Goal: Task Accomplishment & Management: Use online tool/utility

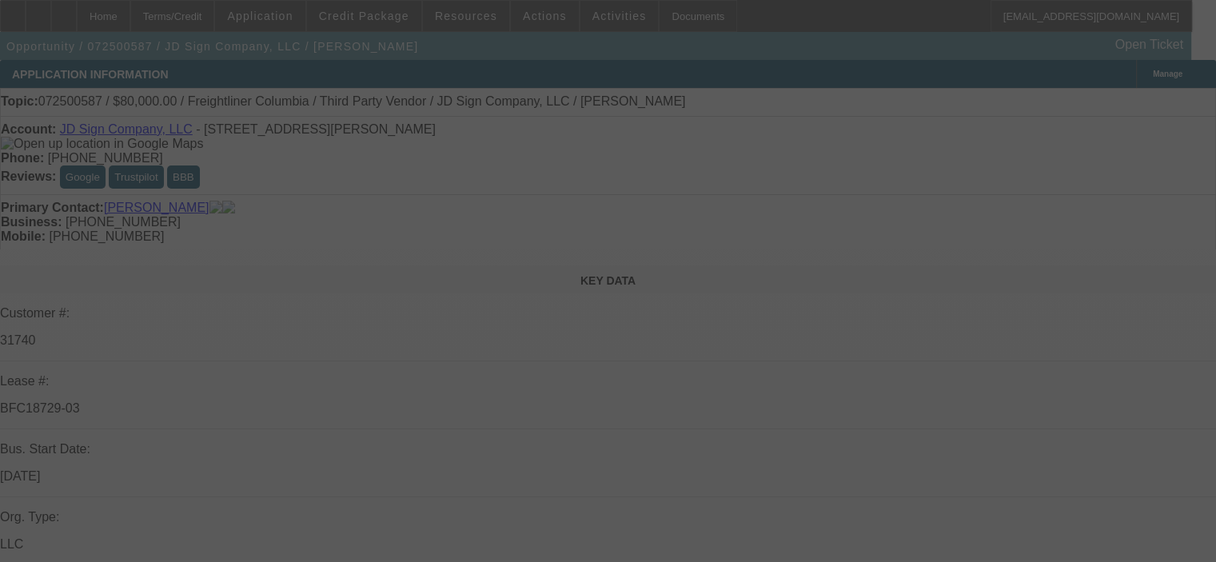
select select "0"
select select "2"
select select "0"
select select "6"
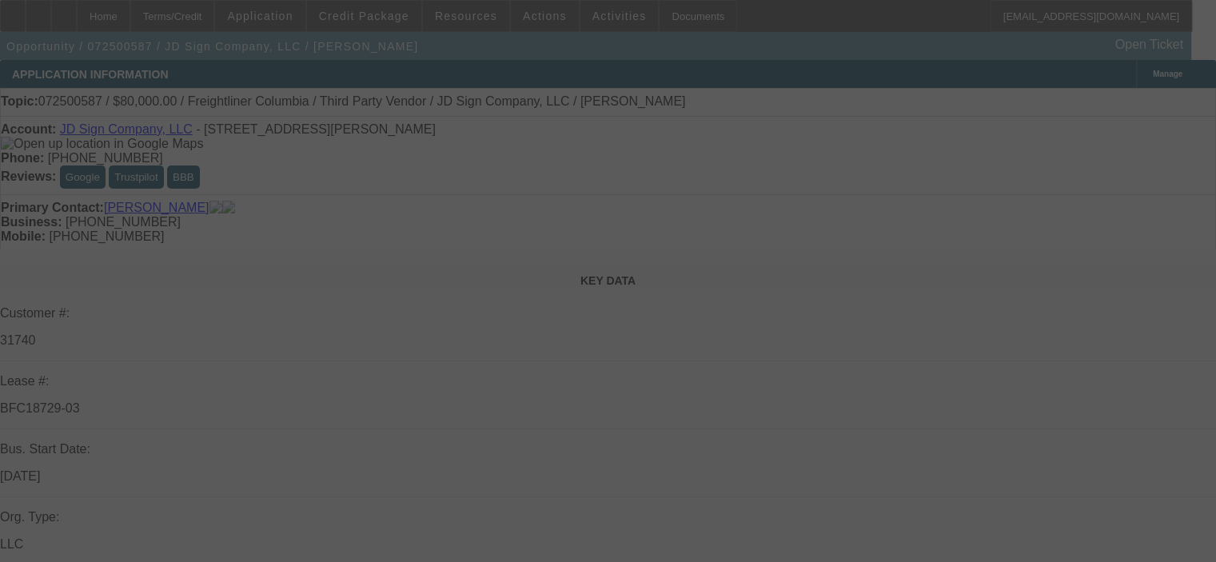
select select "0"
select select "2"
select select "0"
select select "6"
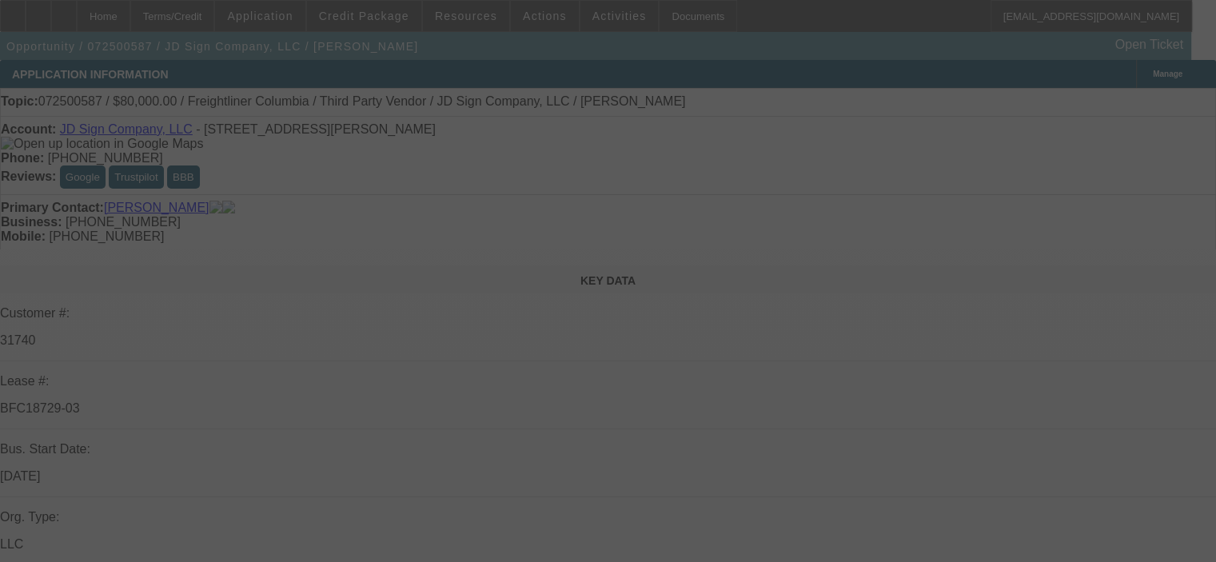
select select "0"
select select "2"
select select "0"
select select "6"
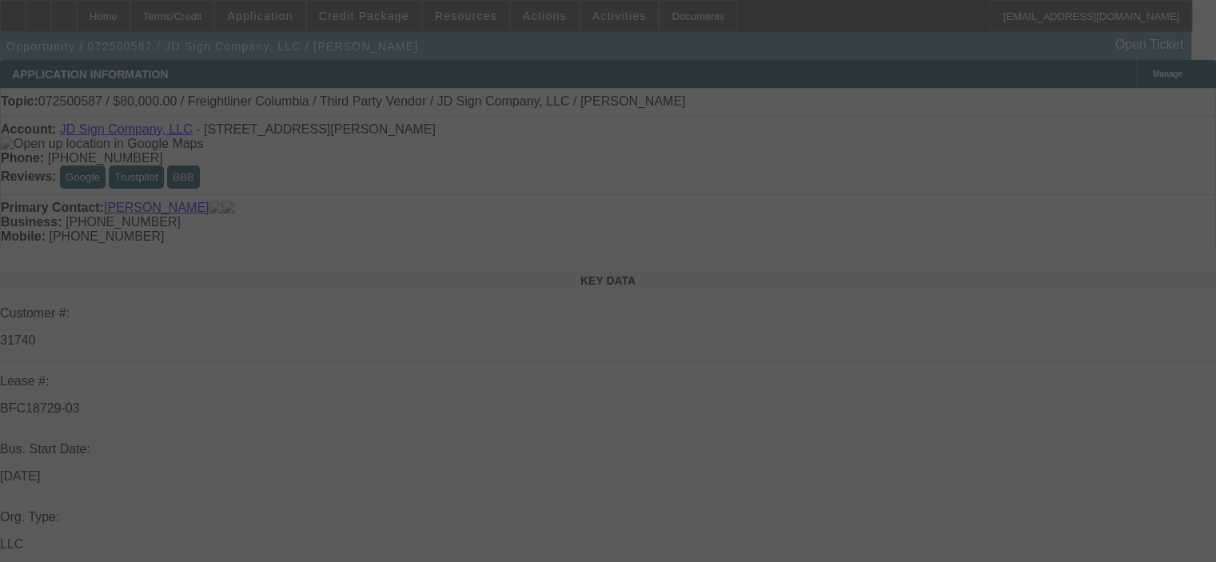
select select "0"
select select "2"
select select "0"
select select "6"
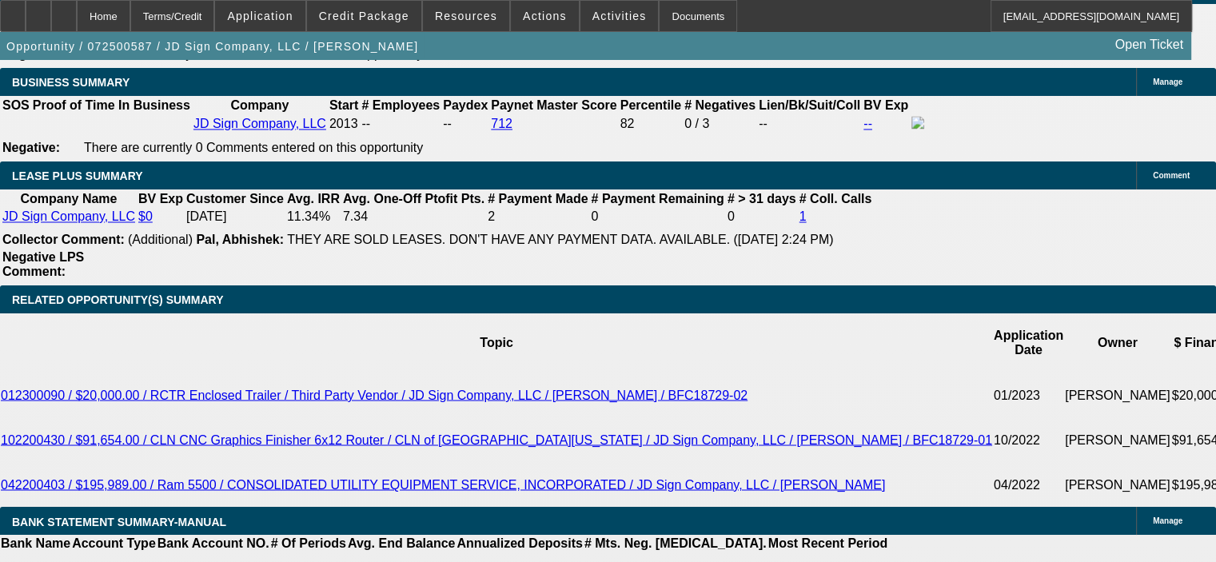
scroll to position [2639, 0]
